Goal: Communication & Community: Participate in discussion

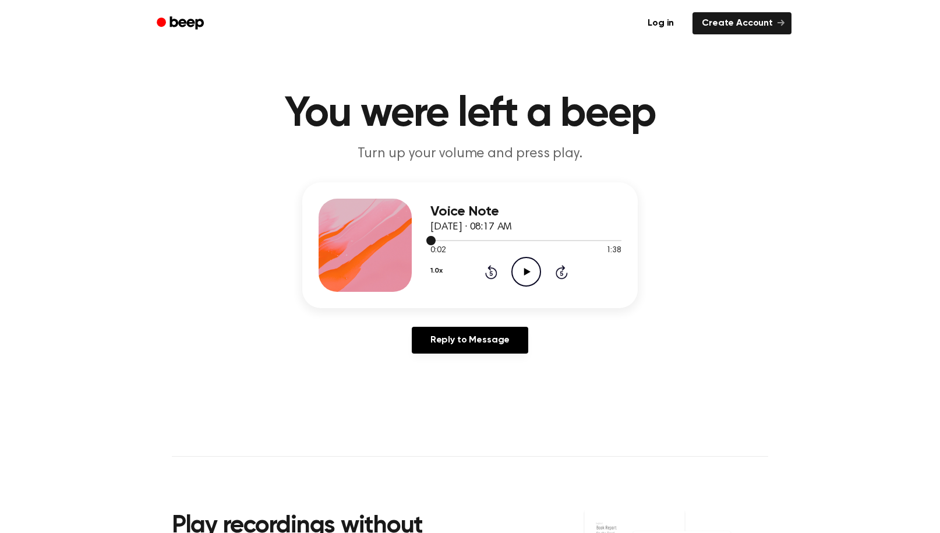
click at [527, 244] on div at bounding box center [525, 239] width 191 height 9
click at [526, 253] on div "0:49 1:38" at bounding box center [525, 251] width 191 height 12
click at [528, 268] on icon "Play Audio" at bounding box center [526, 272] width 30 height 30
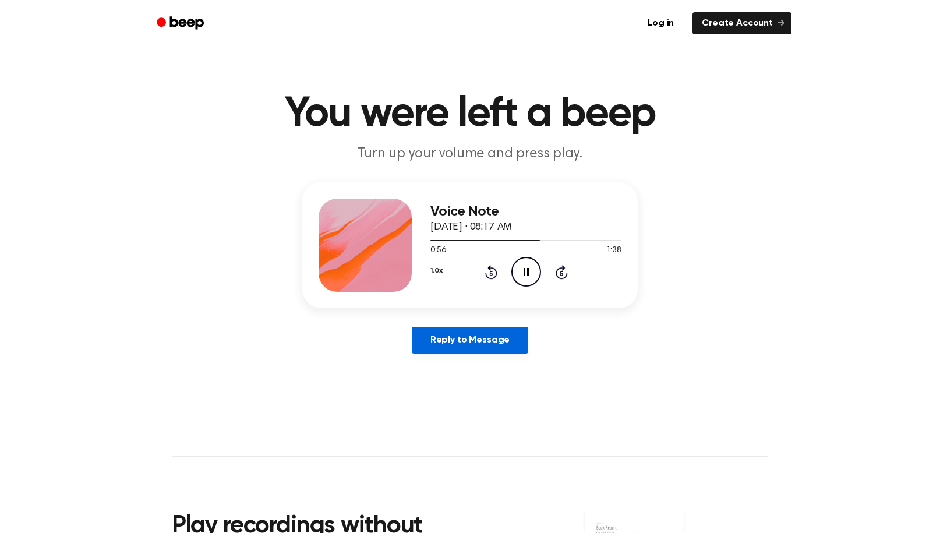
click at [464, 342] on link "Reply to Message" at bounding box center [470, 340] width 116 height 27
click at [522, 272] on icon "Play Audio" at bounding box center [526, 272] width 30 height 30
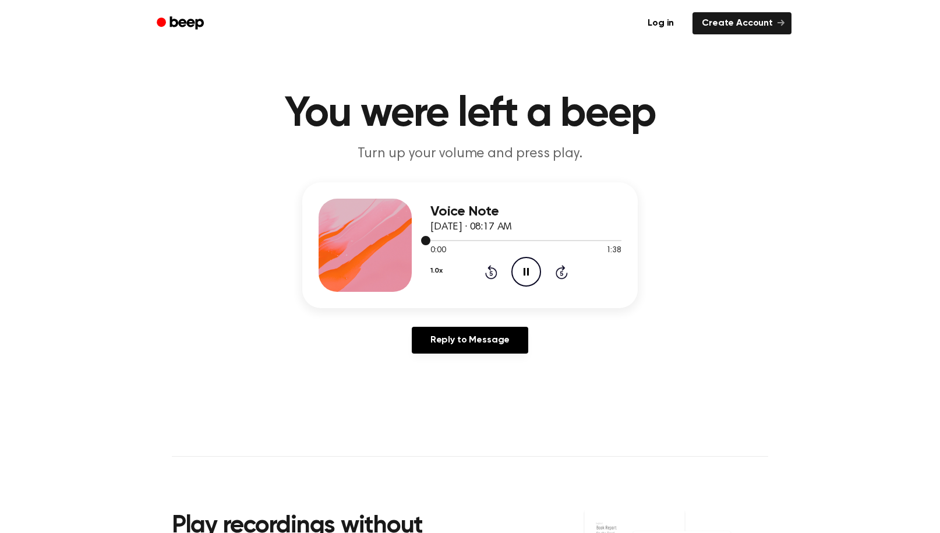
click at [532, 241] on div at bounding box center [525, 240] width 191 height 1
click at [551, 276] on div "1.0x Rewind 5 seconds Play Audio Skip 5 seconds" at bounding box center [525, 272] width 191 height 30
click at [525, 271] on icon at bounding box center [527, 272] width 6 height 8
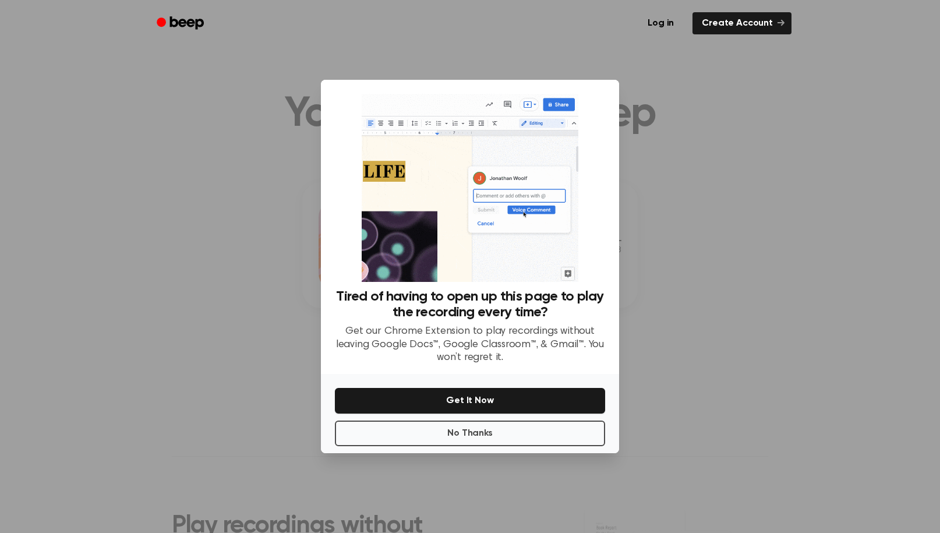
drag, startPoint x: 481, startPoint y: 435, endPoint x: 346, endPoint y: 305, distance: 187.4
click at [346, 306] on div "Tired of having to open up this page to play the recording every time? Get our …" at bounding box center [470, 266] width 298 height 373
click at [405, 437] on button "No Thanks" at bounding box center [470, 433] width 270 height 26
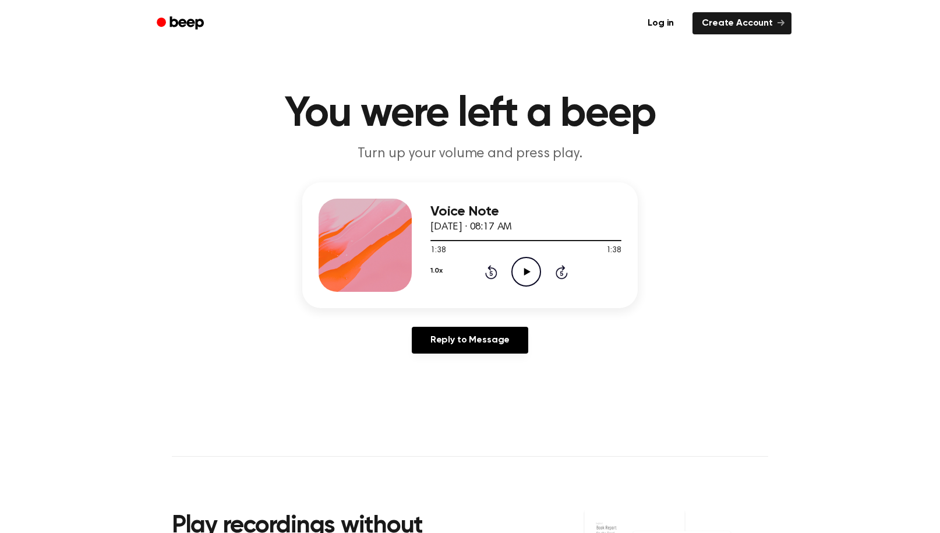
click at [531, 277] on icon "Play Audio" at bounding box center [526, 272] width 30 height 30
